Goal: Information Seeking & Learning: Learn about a topic

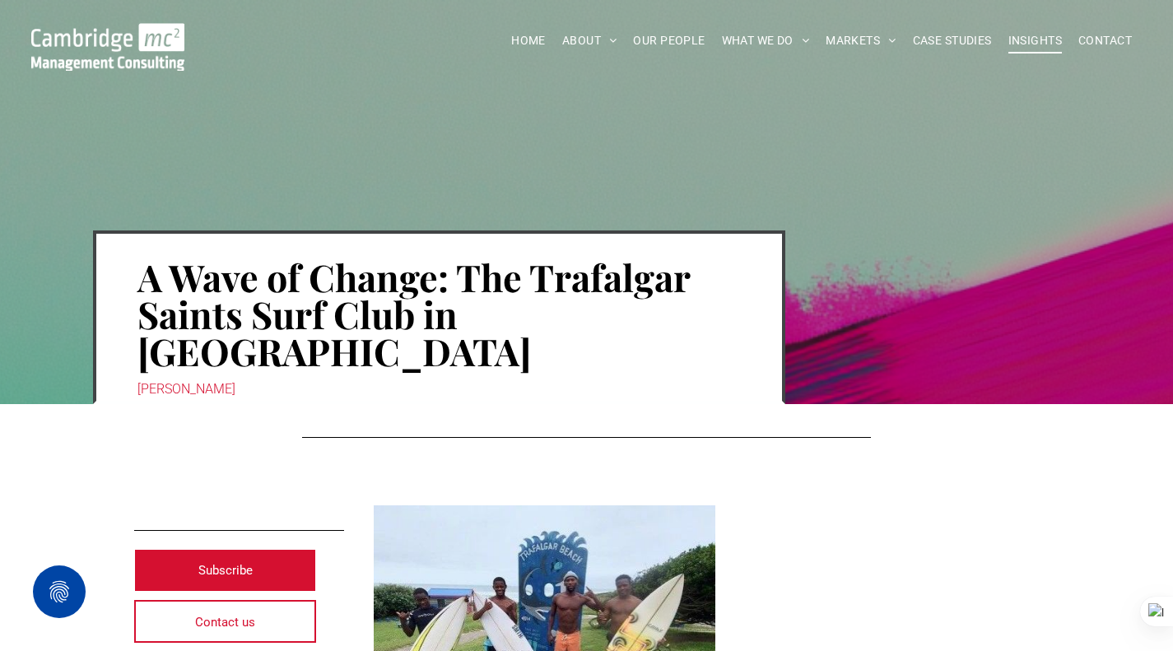
click at [1009, 40] on span "INSIGHTS" at bounding box center [1035, 41] width 54 height 26
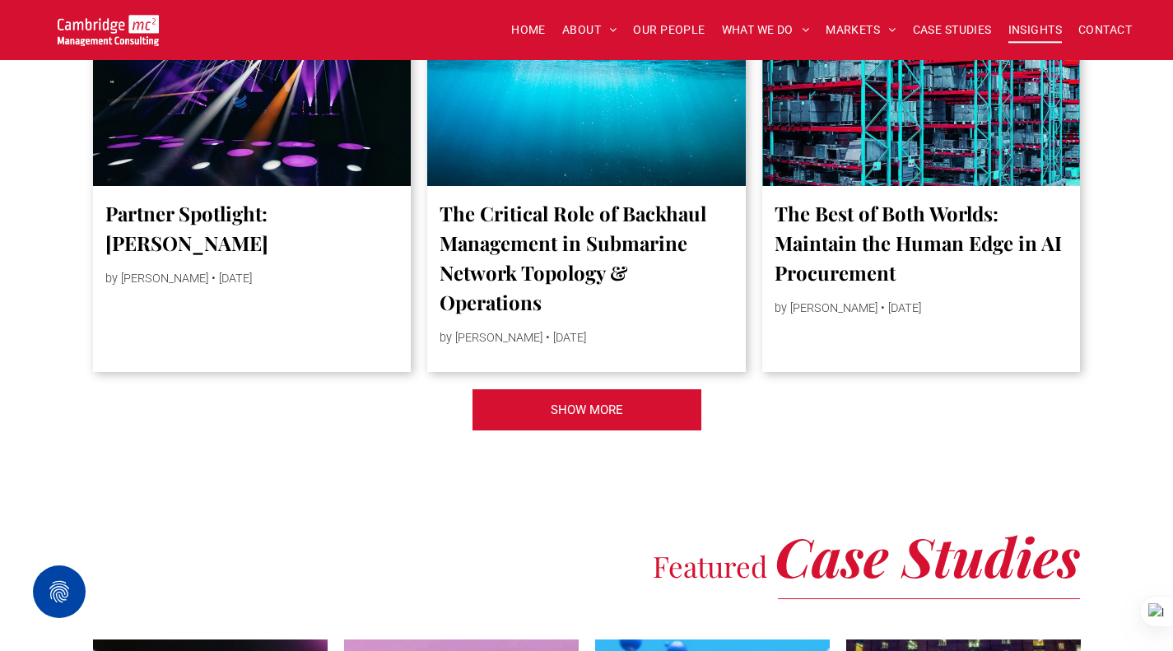
scroll to position [3869, 0]
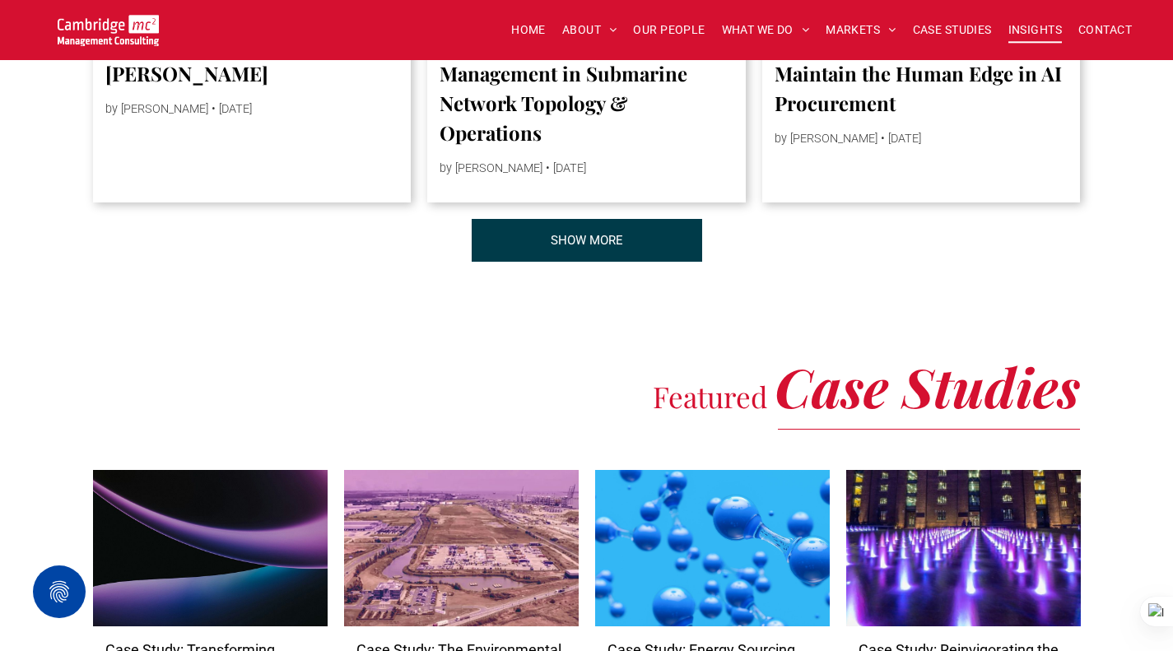
click at [647, 262] on link "SHOW MORE" at bounding box center [587, 240] width 231 height 43
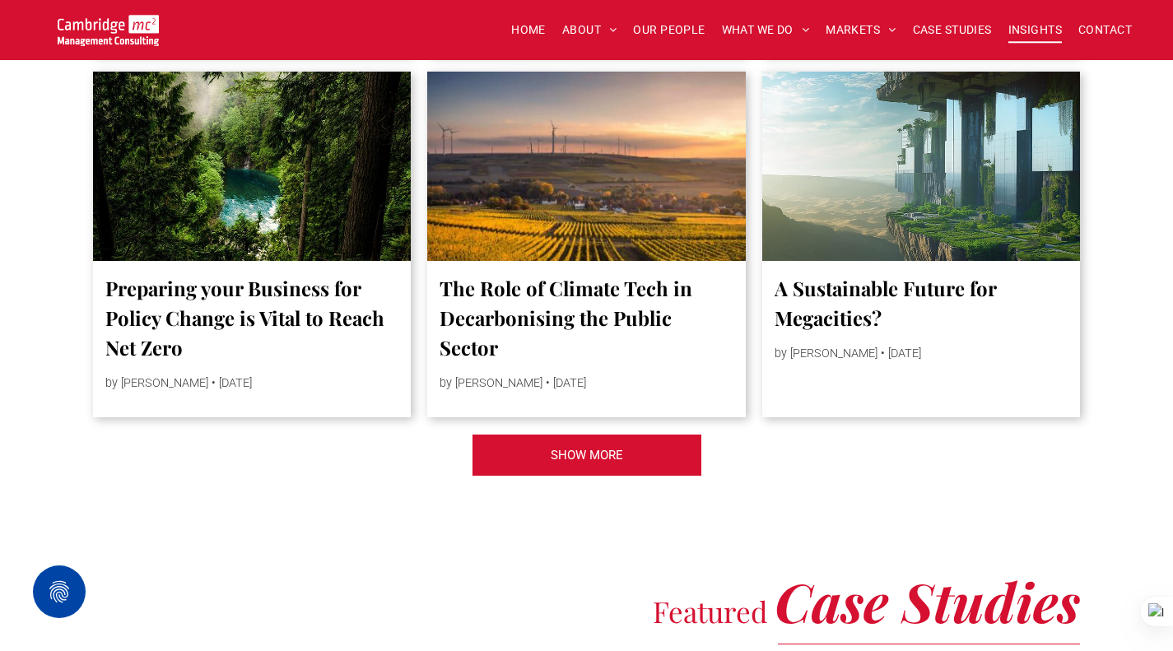
scroll to position [6833, 0]
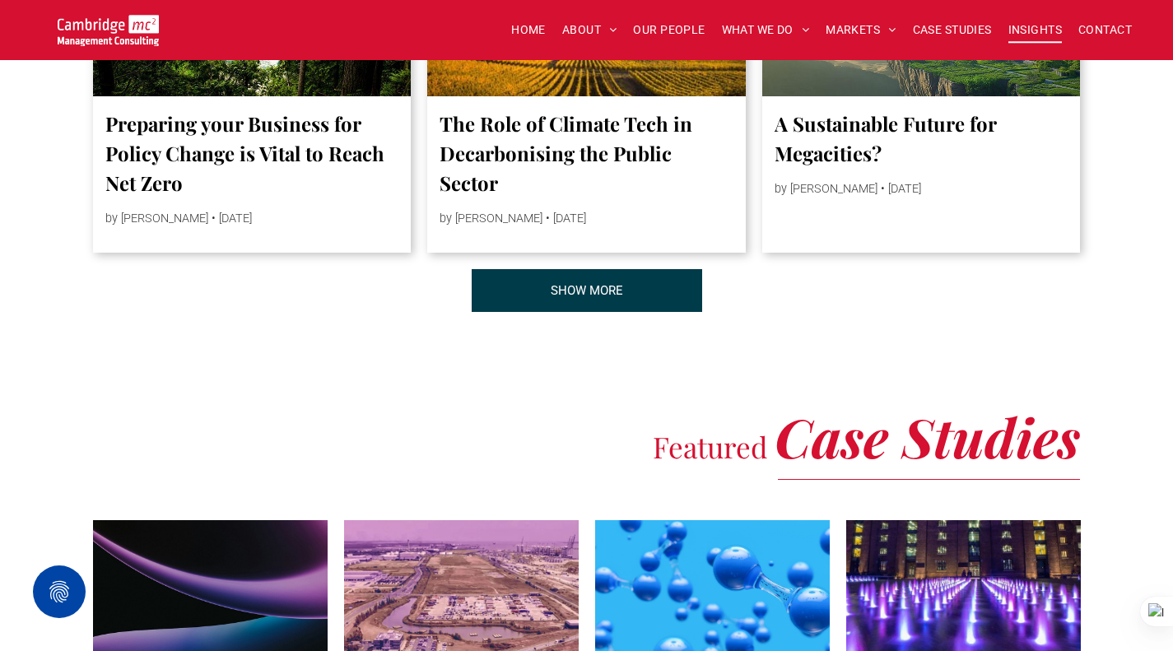
click at [616, 305] on span "SHOW MORE" at bounding box center [587, 290] width 72 height 41
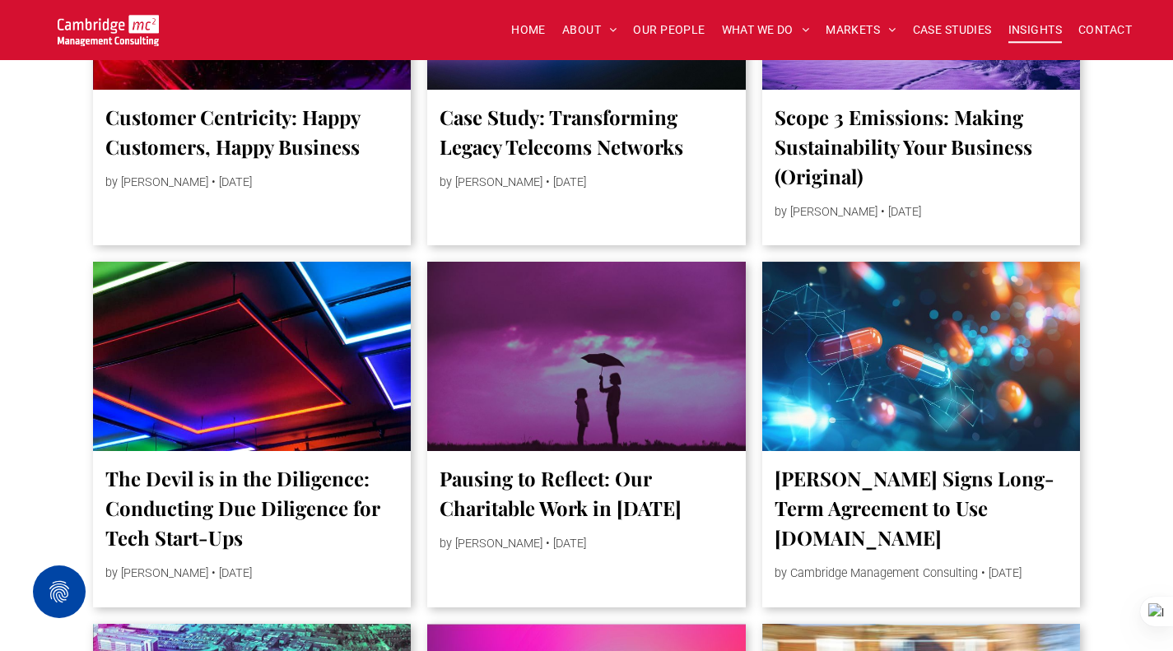
scroll to position [7492, 0]
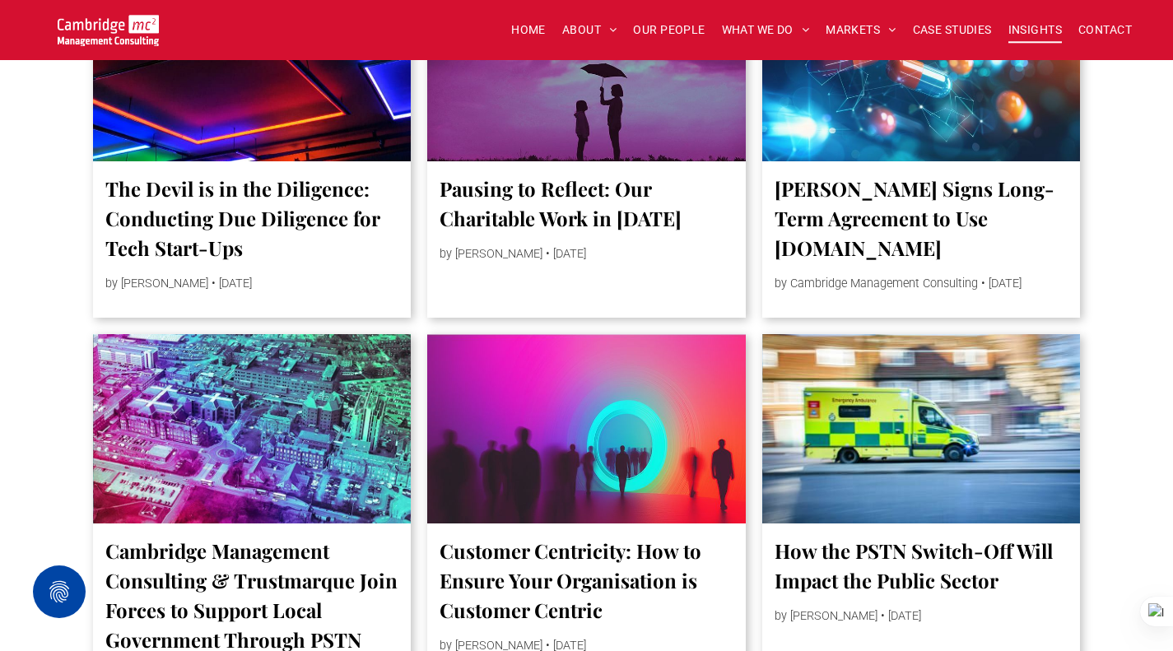
click at [636, 230] on link "Pausing to Reflect: Our Charitable Work in [DATE]" at bounding box center [587, 203] width 294 height 59
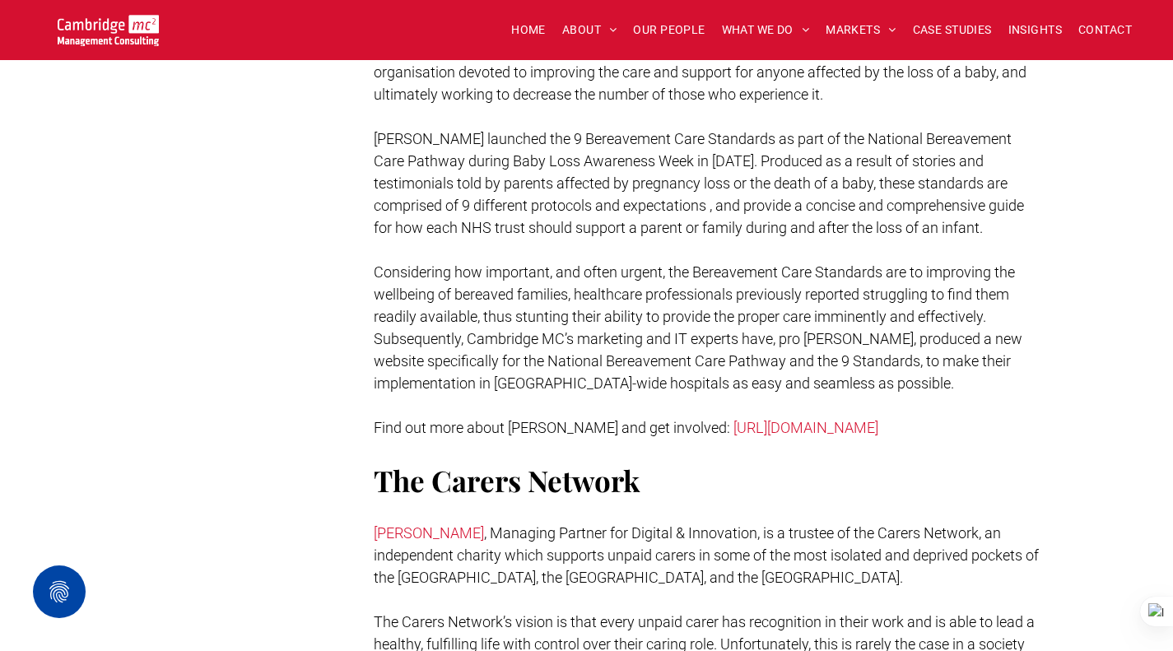
scroll to position [1647, 0]
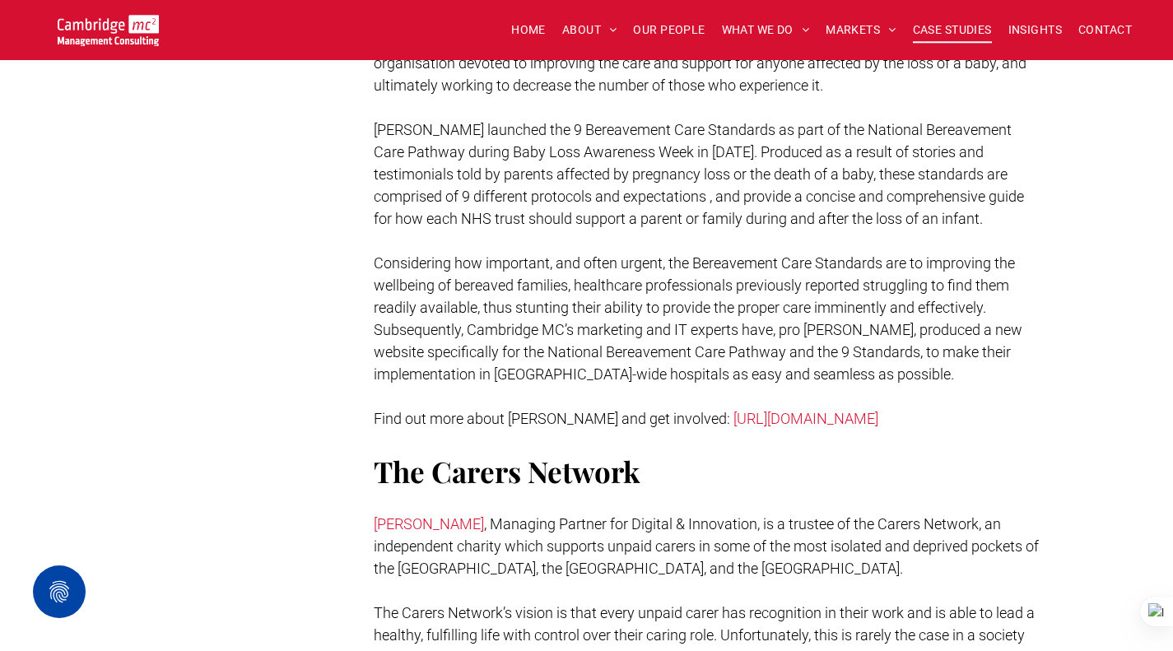
click at [950, 36] on span "CASE STUDIES" at bounding box center [952, 30] width 79 height 26
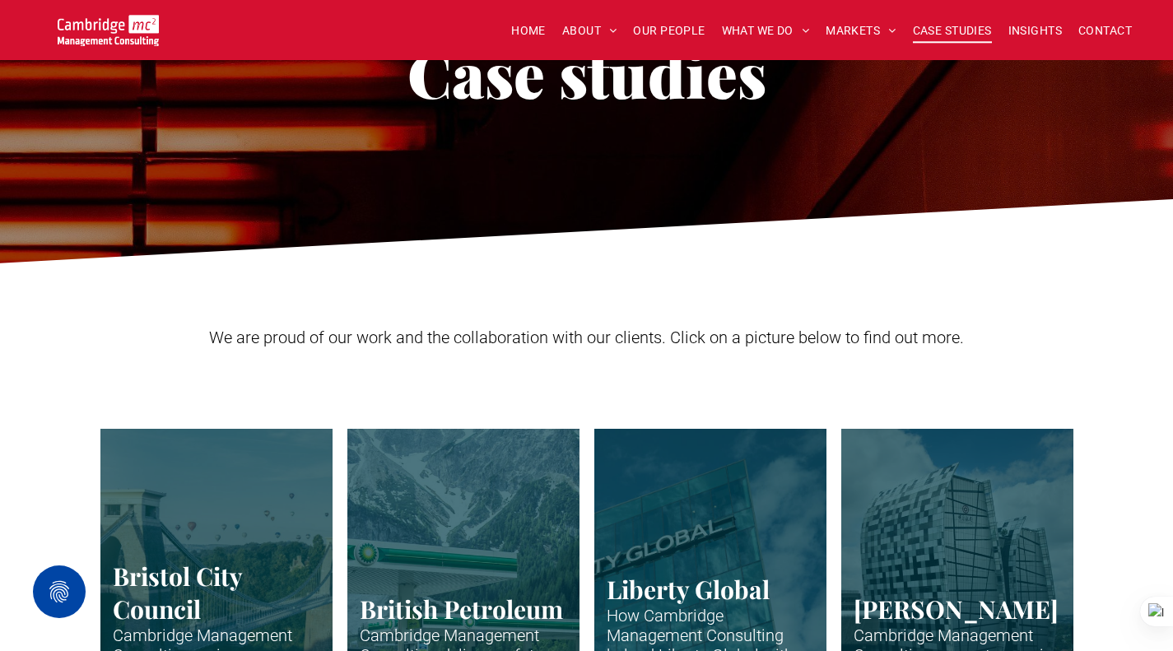
scroll to position [82, 0]
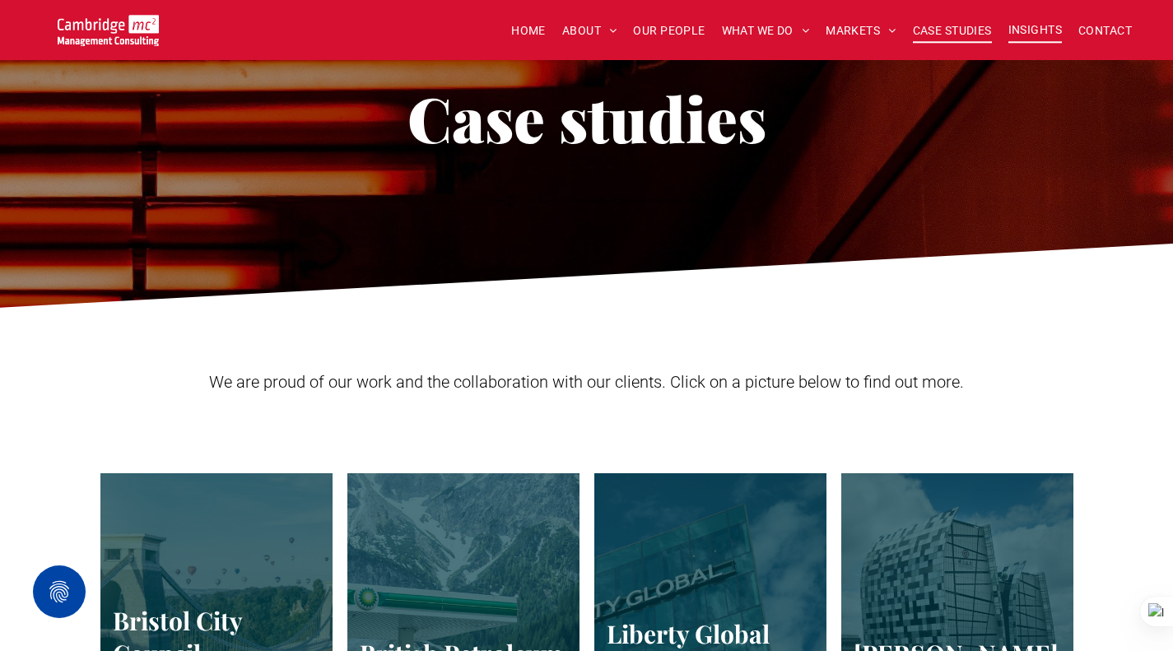
click at [1039, 27] on span "INSIGHTS" at bounding box center [1035, 30] width 54 height 26
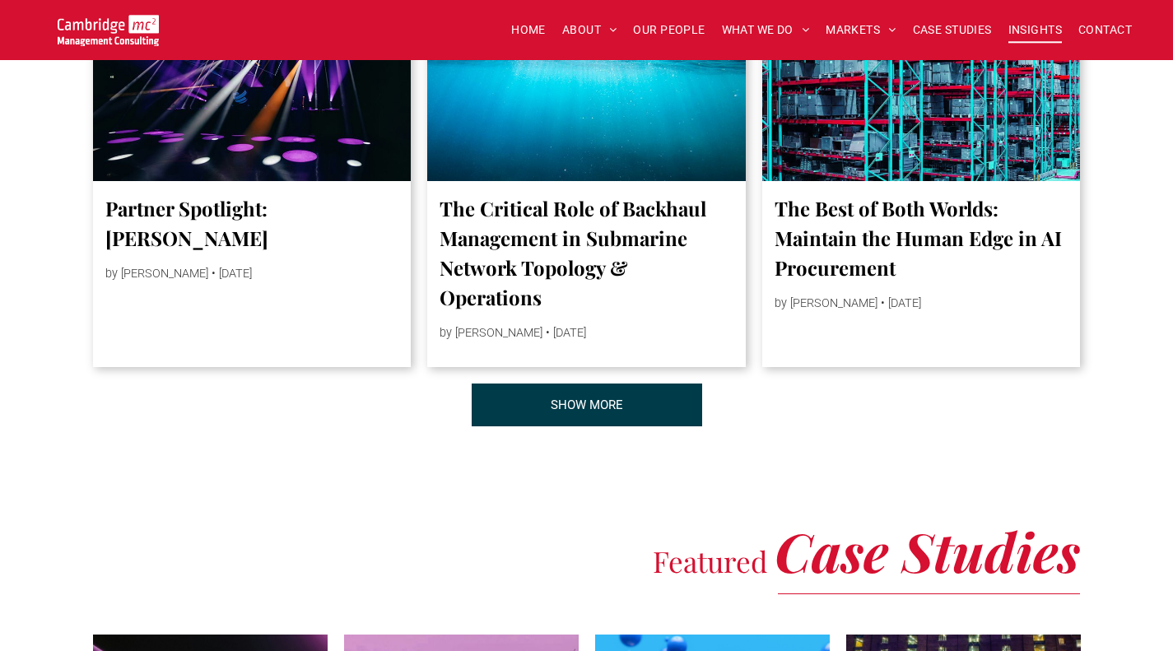
click at [649, 426] on link "SHOW MORE" at bounding box center [587, 405] width 231 height 43
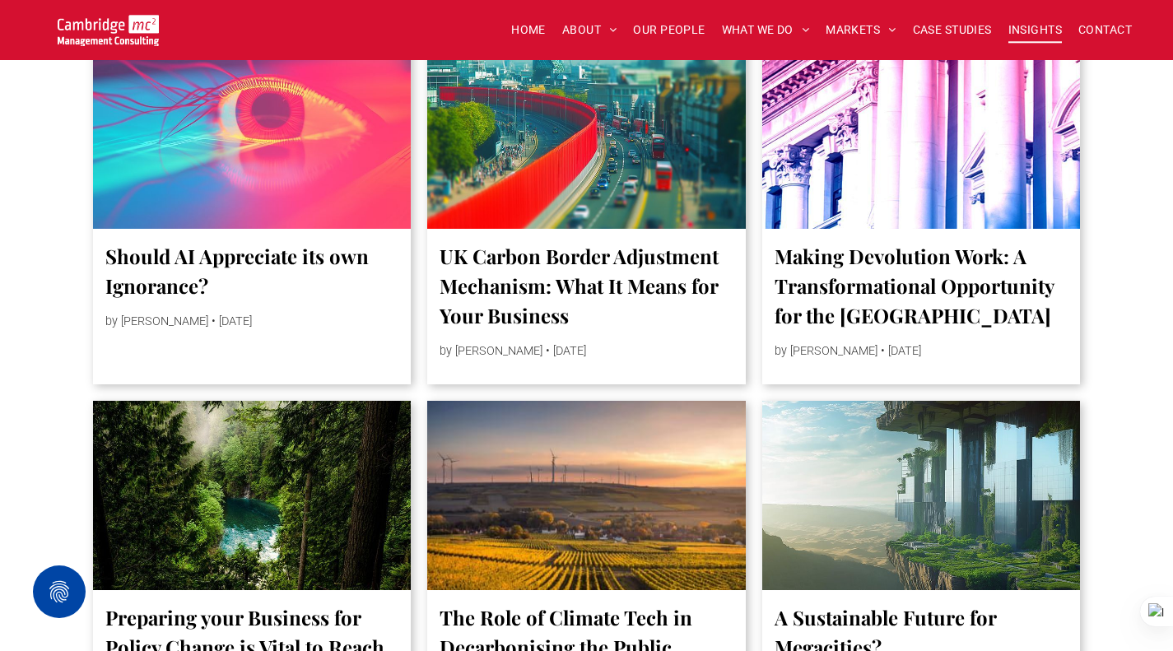
scroll to position [6833, 0]
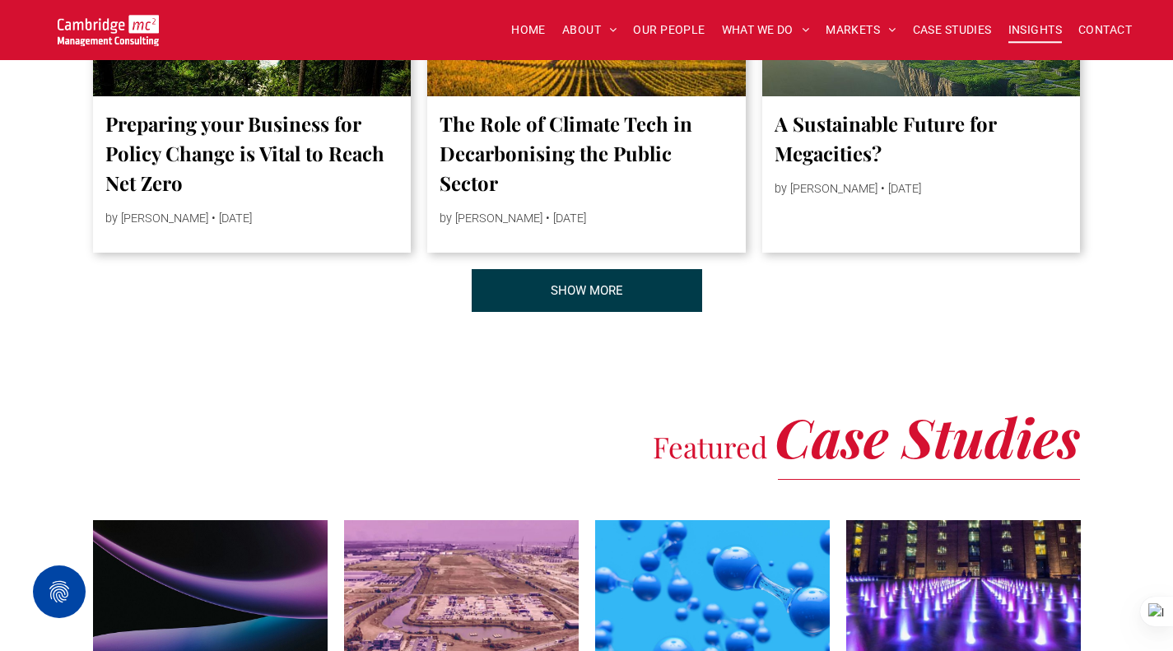
click at [643, 308] on link "SHOW MORE" at bounding box center [587, 290] width 231 height 43
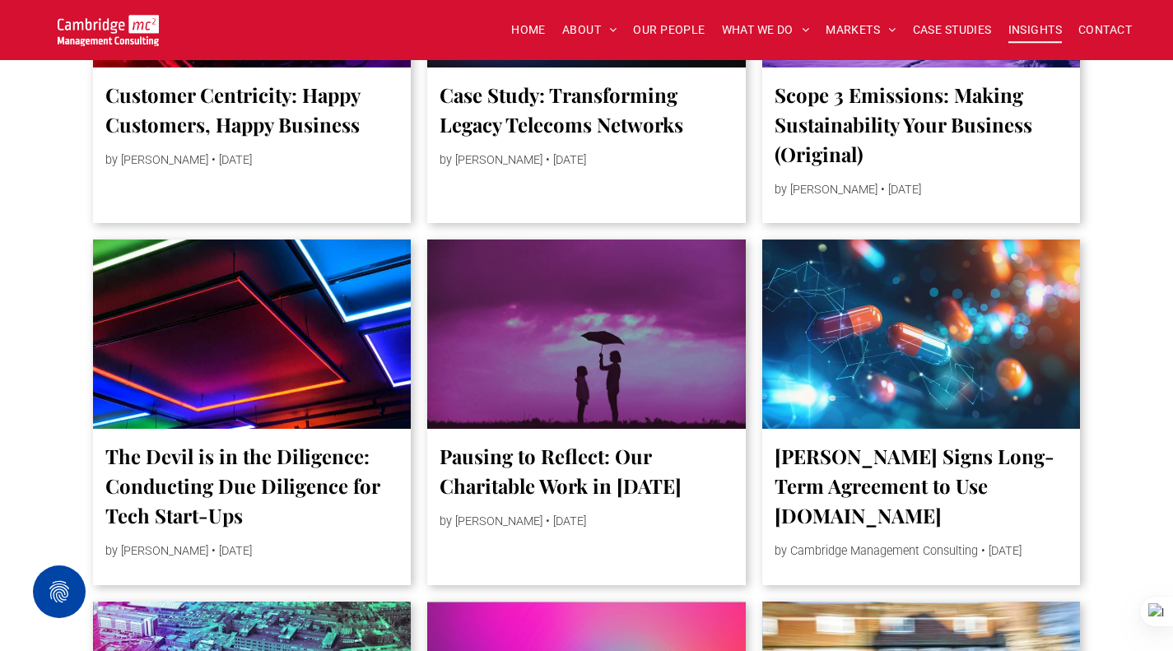
scroll to position [7245, 0]
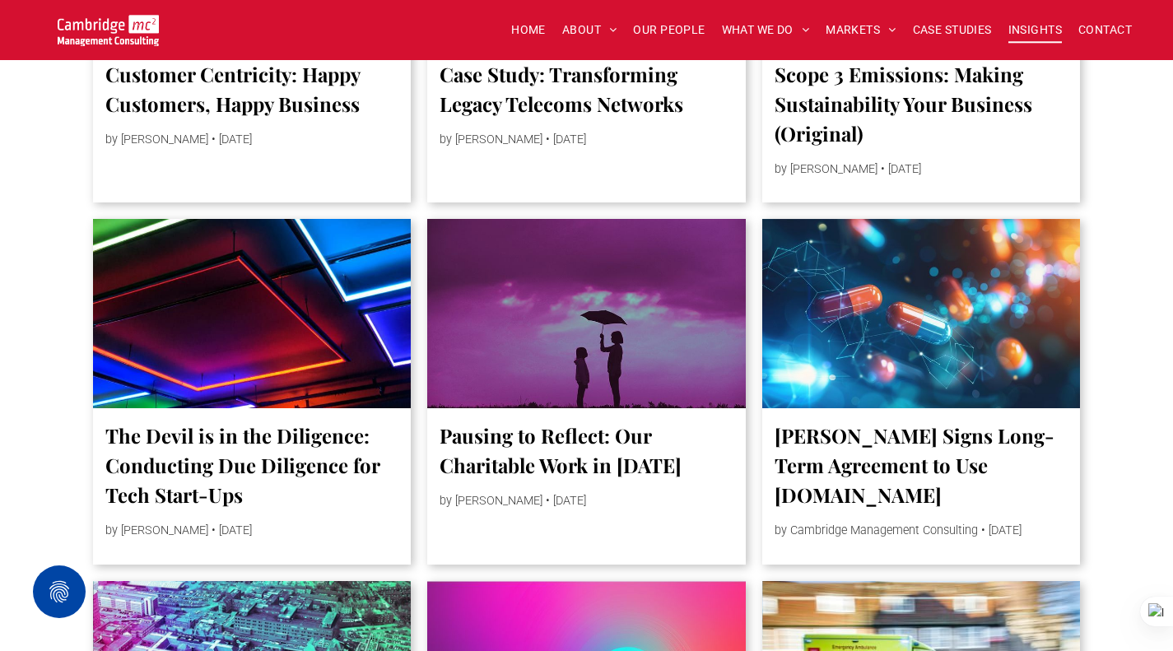
click at [601, 430] on div "Pausing to Reflect: Our Charitable Work in [DATE] by [PERSON_NAME] • [DATE]" at bounding box center [586, 486] width 319 height 156
click at [562, 403] on div at bounding box center [587, 313] width 338 height 201
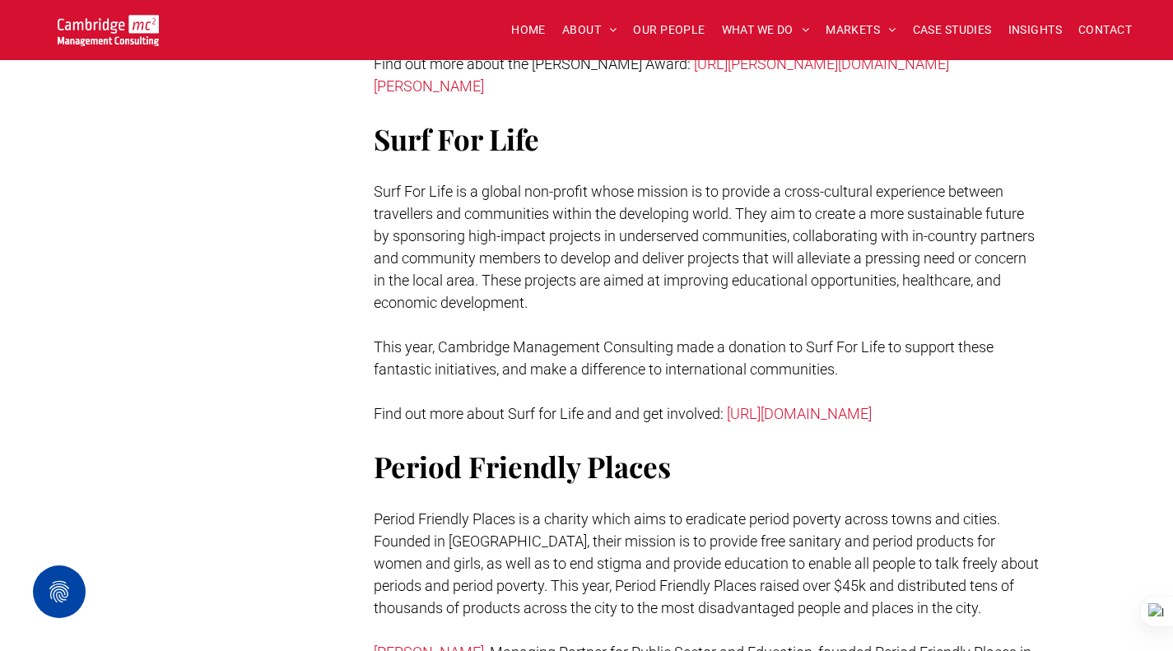
scroll to position [2799, 0]
